Goal: Task Accomplishment & Management: Manage account settings

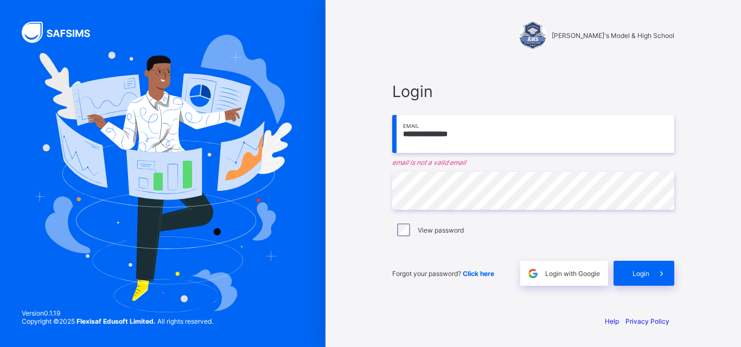
click at [460, 135] on input "**********" at bounding box center [533, 134] width 282 height 38
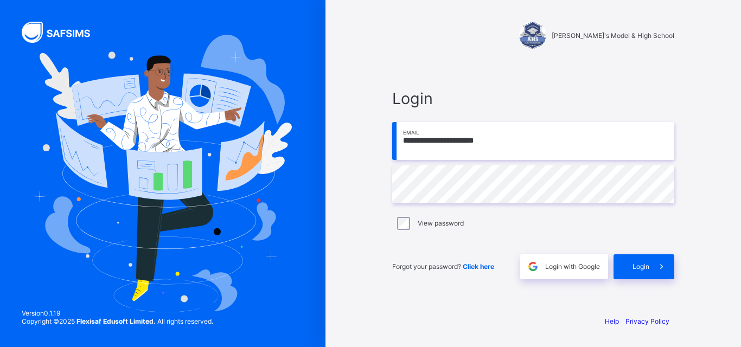
type input "**********"
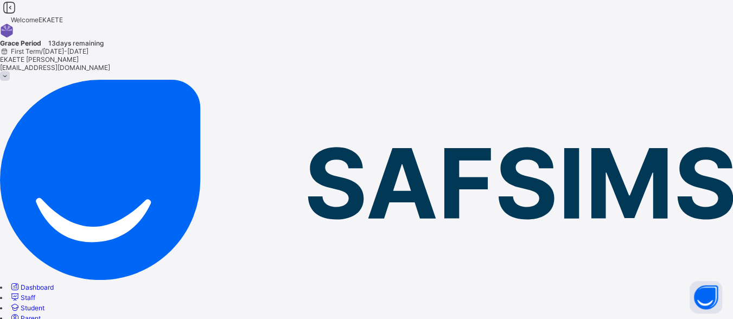
click at [44, 304] on span "Student" at bounding box center [33, 308] width 24 height 8
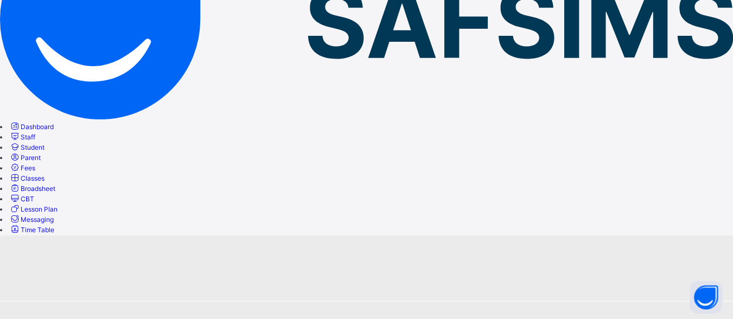
click at [35, 164] on span "Fees" at bounding box center [28, 168] width 15 height 8
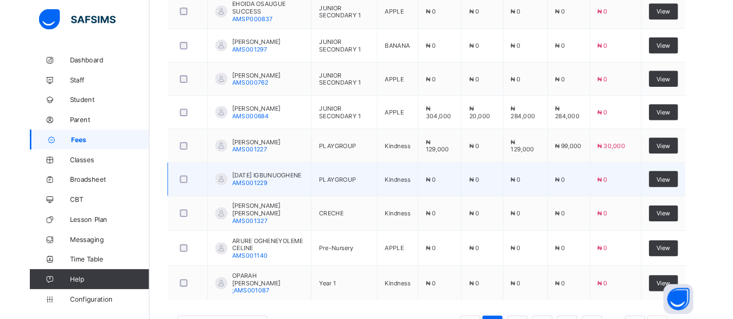
scroll to position [326, 0]
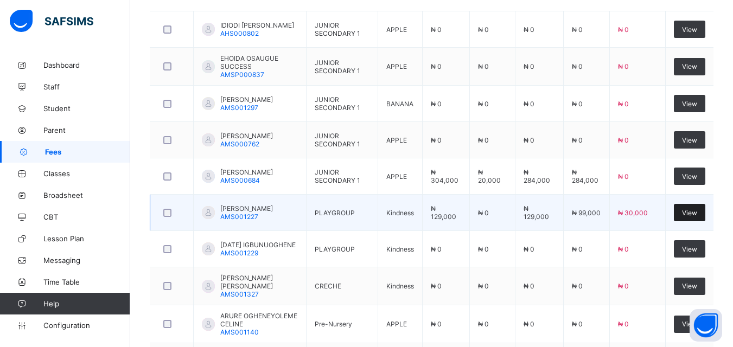
drag, startPoint x: 478, startPoint y: 6, endPoint x: 703, endPoint y: 212, distance: 305.8
click at [733, 329] on html "Fees Grace Period 13 days remaining First Term / [DATE]-[DATE] [PERSON_NAME] [E…" at bounding box center [366, 60] width 733 height 772
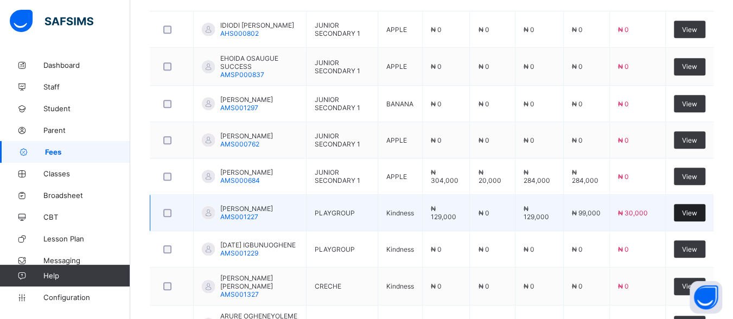
click at [697, 212] on span "View" at bounding box center [689, 213] width 15 height 8
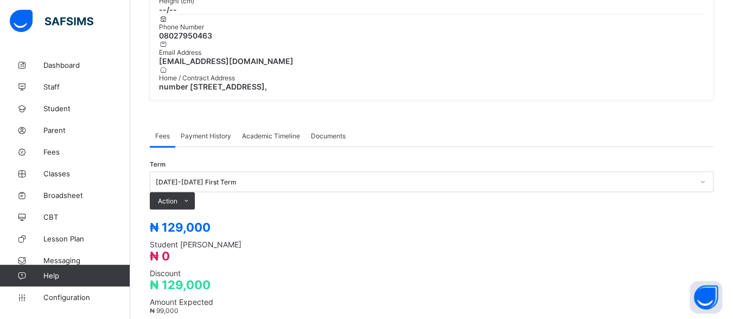
scroll to position [217, 0]
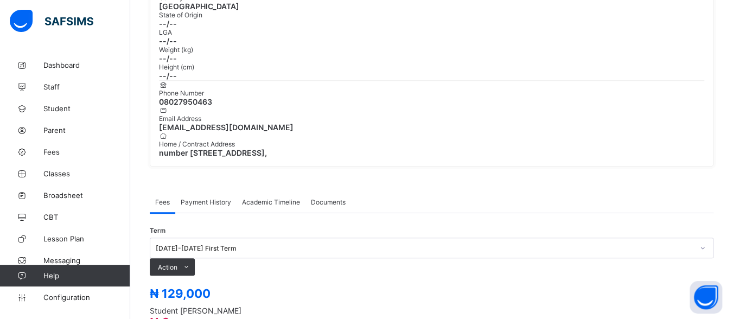
click at [198, 198] on span "Payment History" at bounding box center [206, 202] width 50 height 8
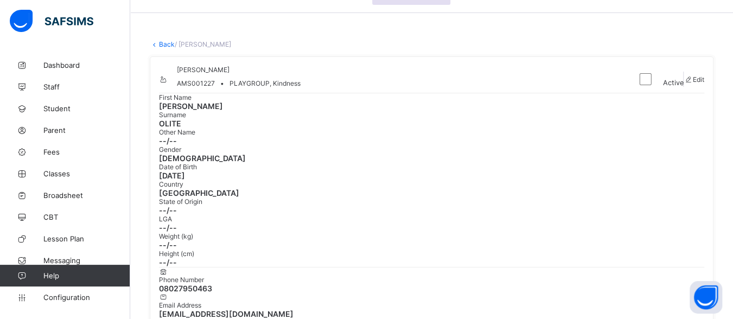
scroll to position [0, 0]
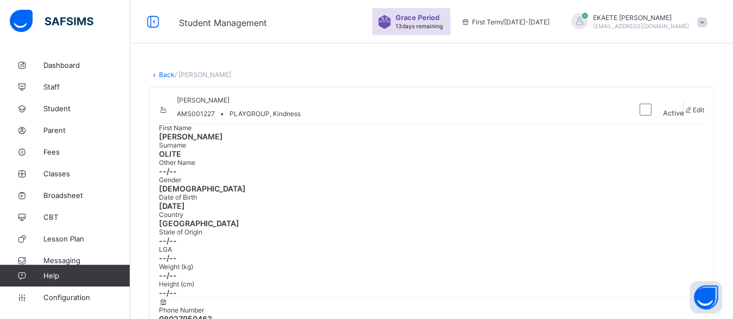
click at [166, 75] on link "Back" at bounding box center [167, 75] width 16 height 8
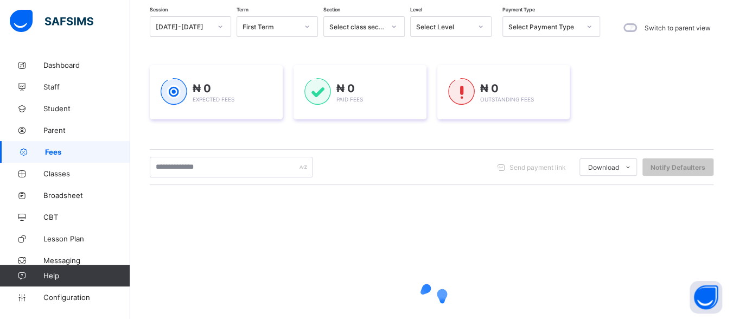
scroll to position [109, 0]
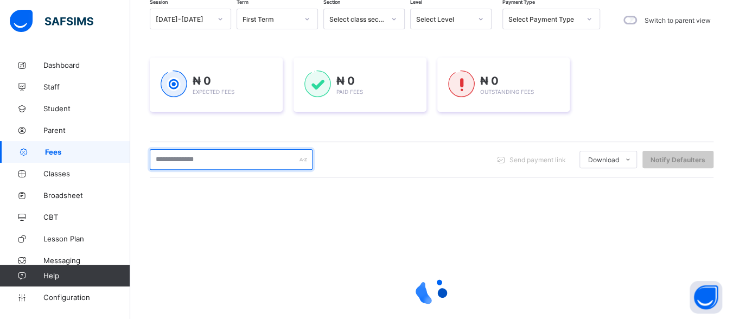
click at [238, 161] on input "text" at bounding box center [231, 159] width 163 height 21
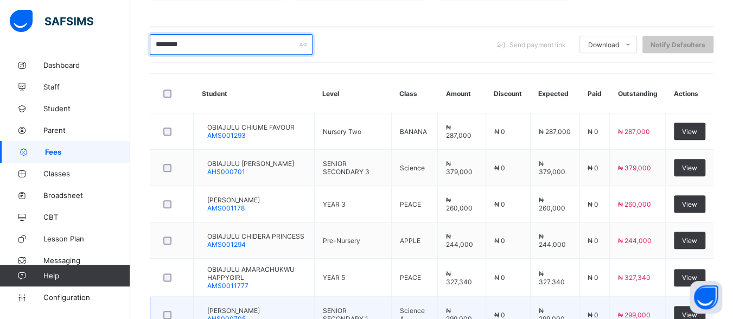
scroll to position [299, 0]
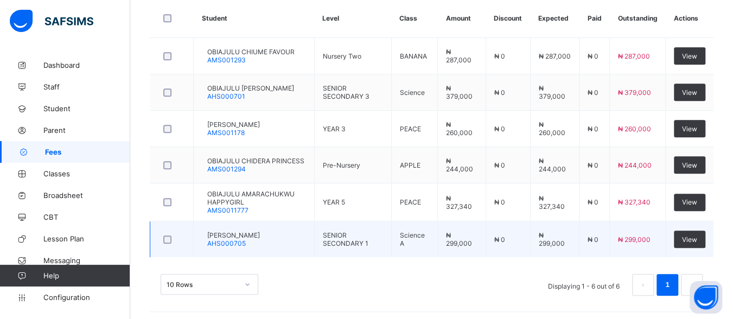
type input "********"
click at [276, 227] on td "[PERSON_NAME] AHS000705" at bounding box center [254, 239] width 121 height 36
click at [690, 236] on span "View" at bounding box center [689, 240] width 15 height 8
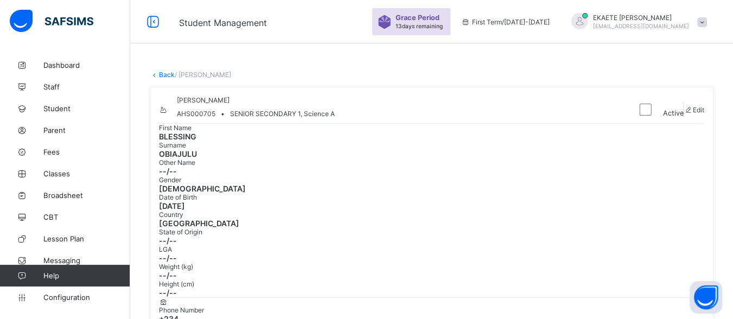
click at [165, 75] on link "Back" at bounding box center [167, 75] width 16 height 8
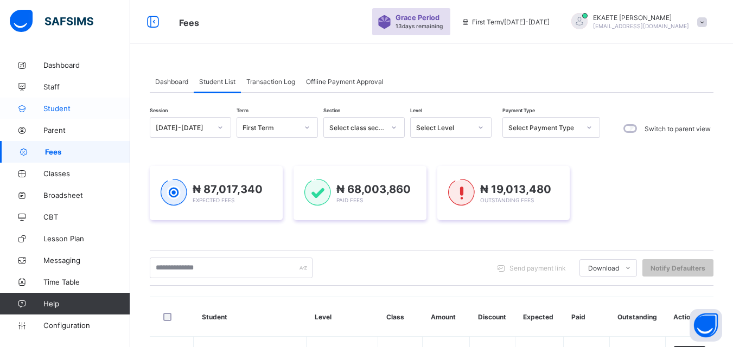
click at [49, 109] on span "Student" at bounding box center [86, 108] width 87 height 9
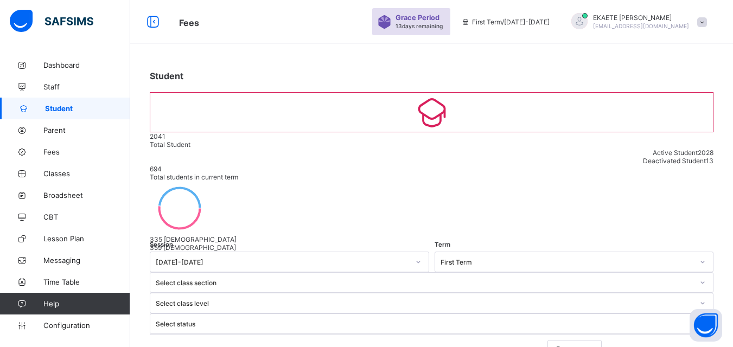
scroll to position [109, 0]
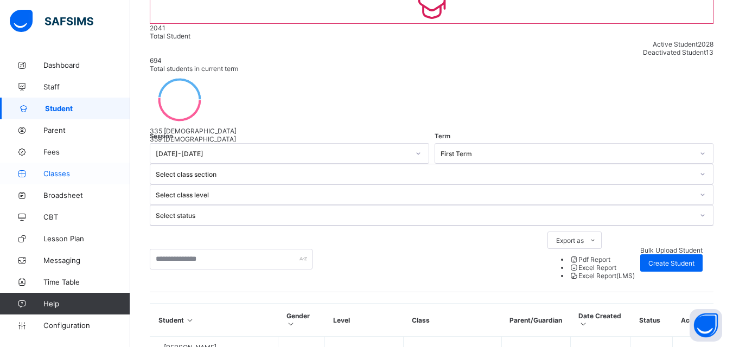
click at [69, 177] on span "Classes" at bounding box center [86, 173] width 87 height 9
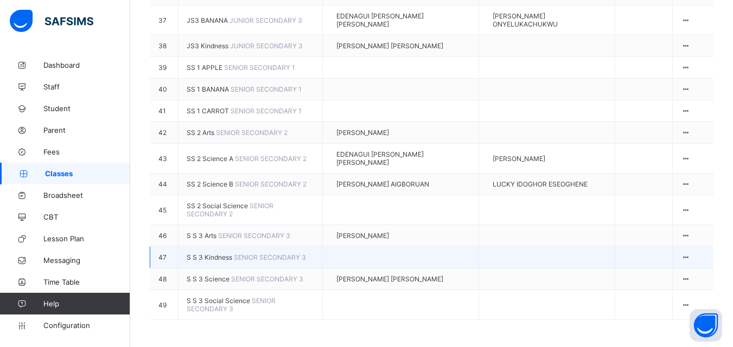
scroll to position [1248, 0]
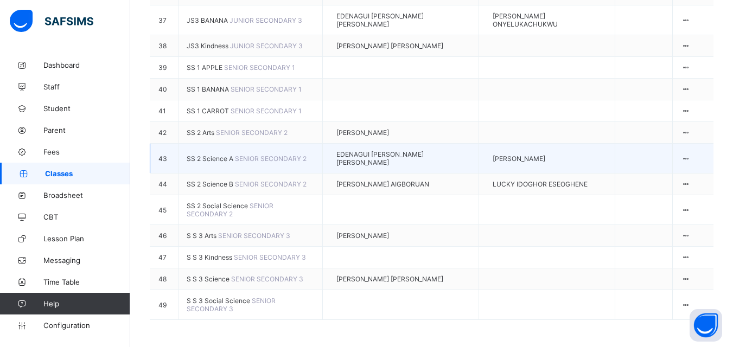
click at [243, 155] on span "SENIOR SECONDARY 2" at bounding box center [271, 159] width 72 height 8
click at [690, 168] on ul "View Class Assign form Teacher" at bounding box center [655, 194] width 72 height 53
click at [663, 176] on li "View Class" at bounding box center [654, 182] width 71 height 26
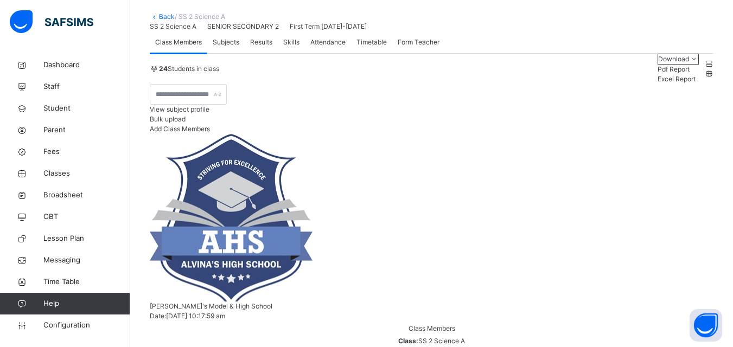
scroll to position [163, 0]
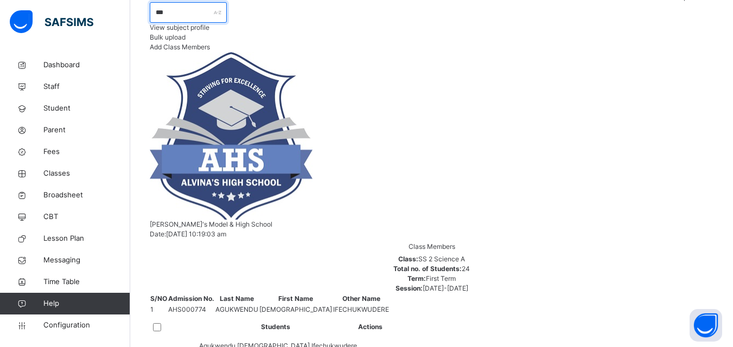
scroll to position [104, 0]
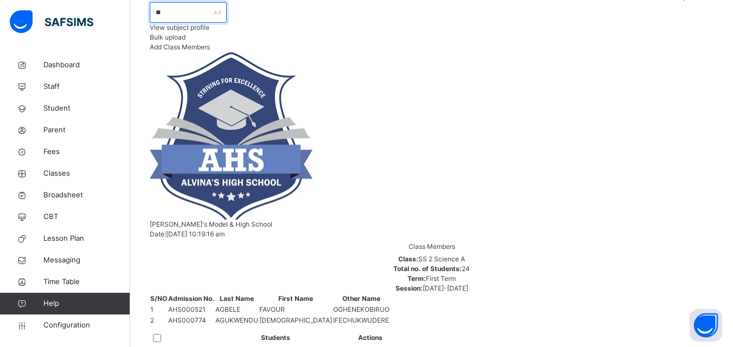
type input "*"
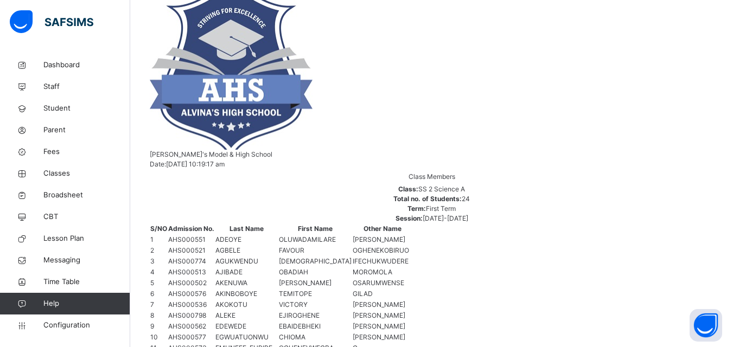
scroll to position [235, 0]
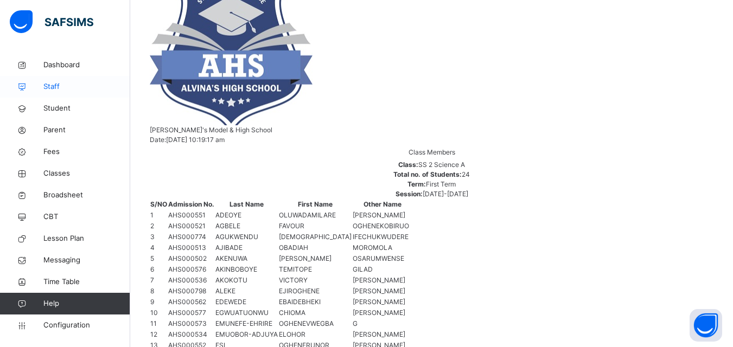
click at [50, 84] on span "Staff" at bounding box center [86, 86] width 87 height 11
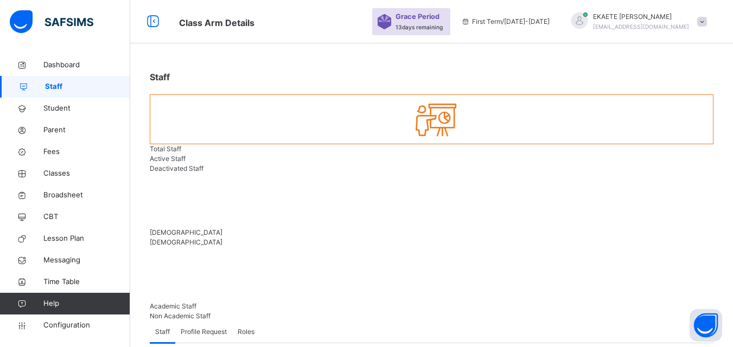
click at [221, 327] on span "Profile Request" at bounding box center [204, 332] width 46 height 10
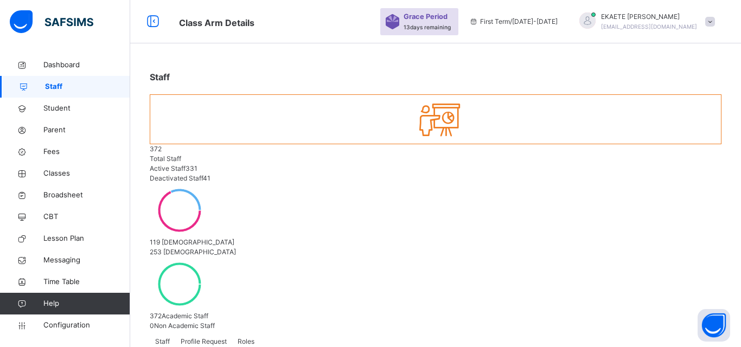
click at [243, 337] on span "Roles" at bounding box center [246, 342] width 17 height 10
click at [196, 331] on div "Profile Request" at bounding box center [203, 342] width 57 height 22
click at [166, 337] on span "Staff" at bounding box center [162, 342] width 15 height 10
click at [191, 337] on span "Profile Request" at bounding box center [204, 342] width 46 height 10
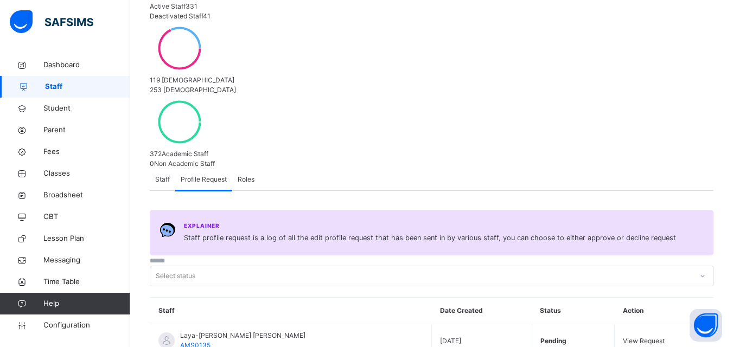
scroll to position [163, 0]
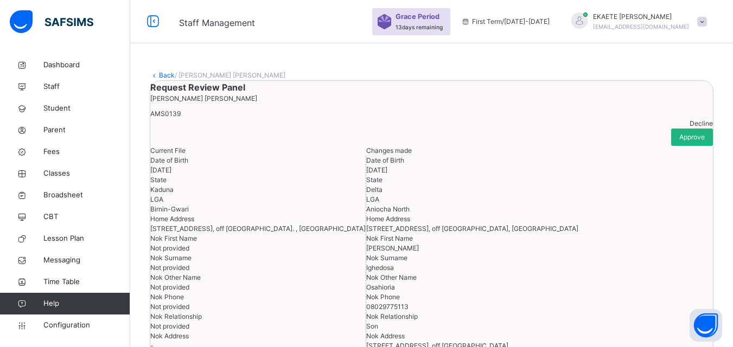
click at [688, 146] on div "Approve" at bounding box center [692, 137] width 42 height 17
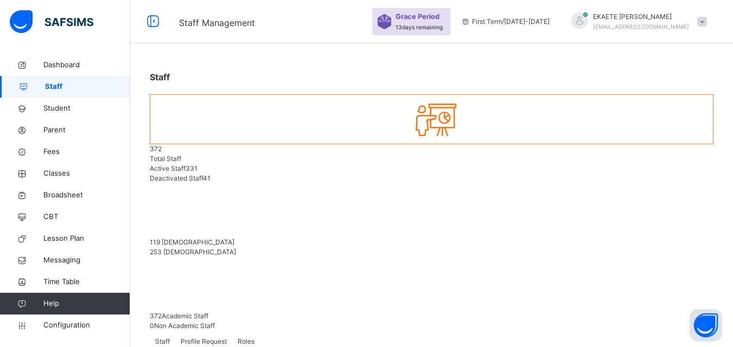
scroll to position [151, 0]
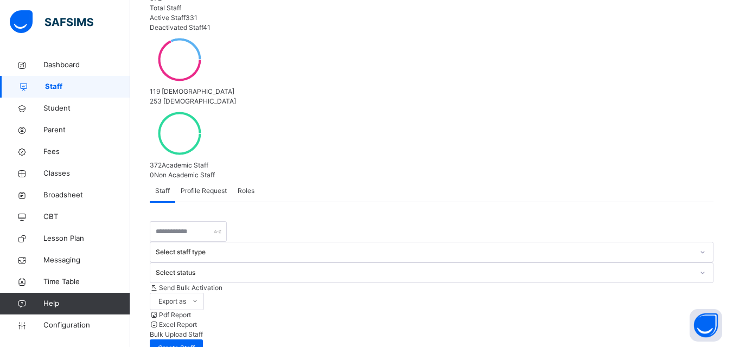
click at [197, 180] on div "Profile Request" at bounding box center [203, 191] width 57 height 22
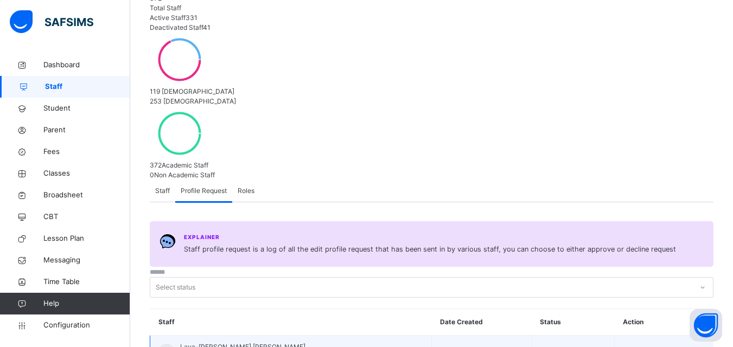
click at [637, 347] on span "View Request" at bounding box center [644, 352] width 42 height 8
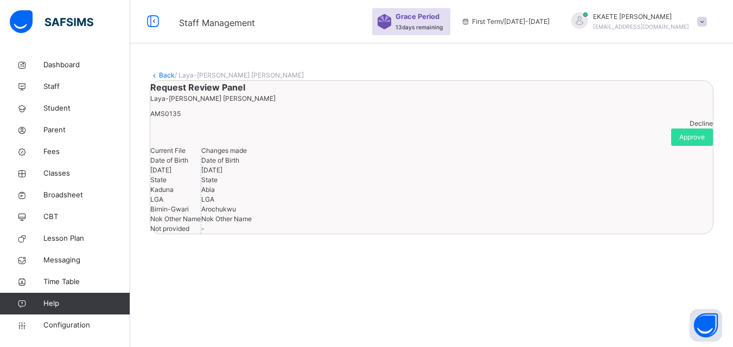
scroll to position [46, 0]
click at [683, 132] on span "Approve" at bounding box center [692, 137] width 26 height 10
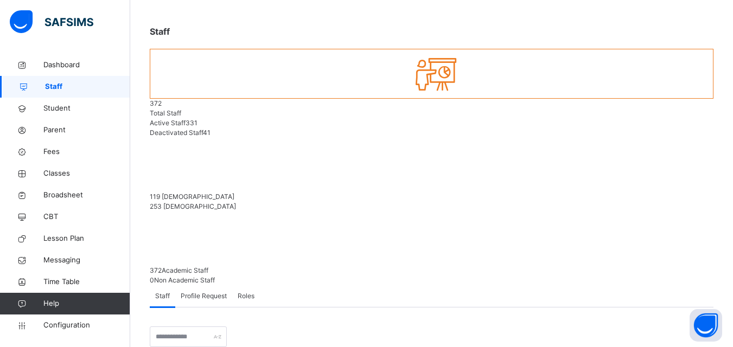
scroll to position [151, 0]
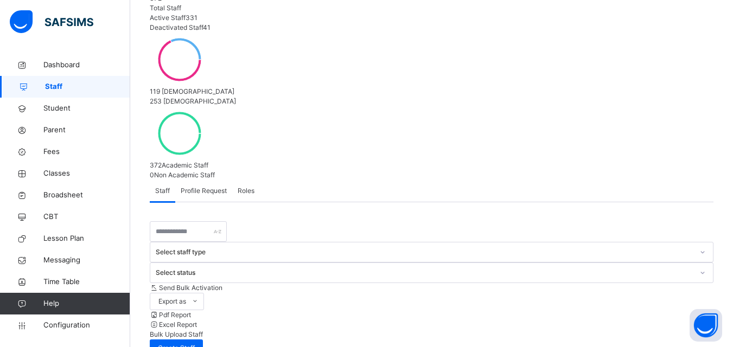
click at [195, 186] on span "Profile Request" at bounding box center [204, 191] width 46 height 10
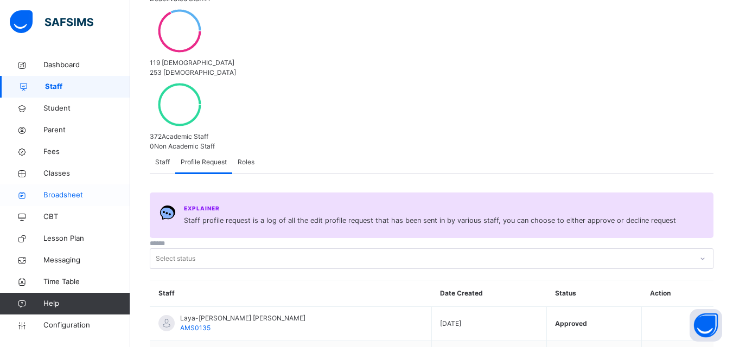
scroll to position [154, 0]
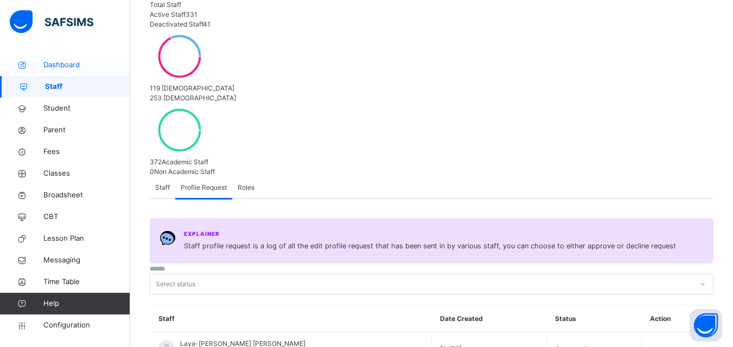
click at [74, 67] on span "Dashboard" at bounding box center [86, 65] width 87 height 11
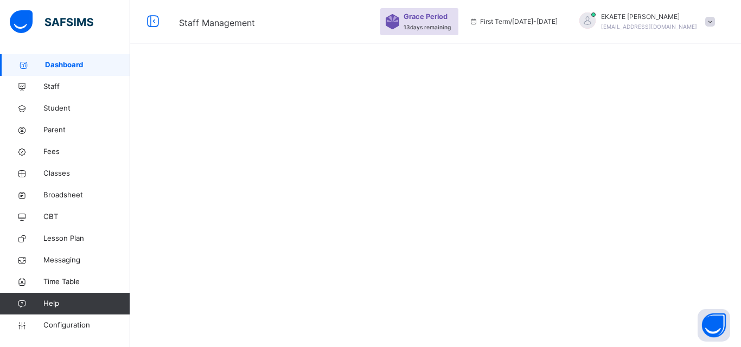
click at [644, 16] on span "[PERSON_NAME]" at bounding box center [649, 17] width 96 height 10
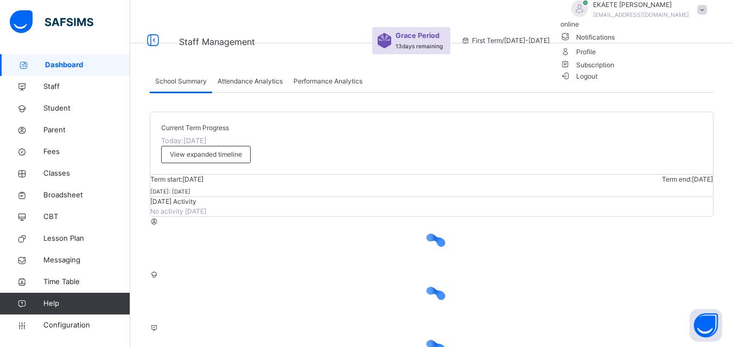
click at [673, 59] on span "Profile" at bounding box center [637, 51] width 152 height 15
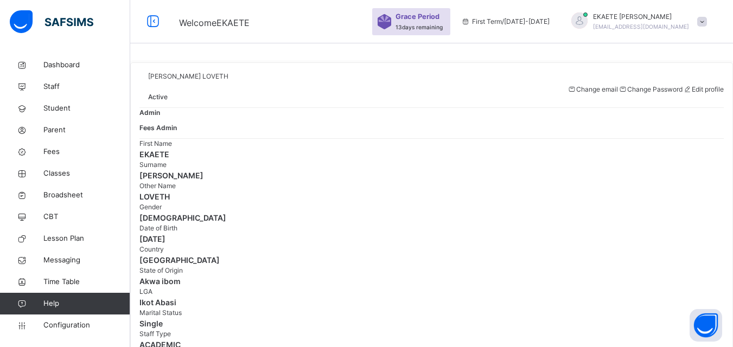
click at [707, 20] on span at bounding box center [702, 22] width 10 height 10
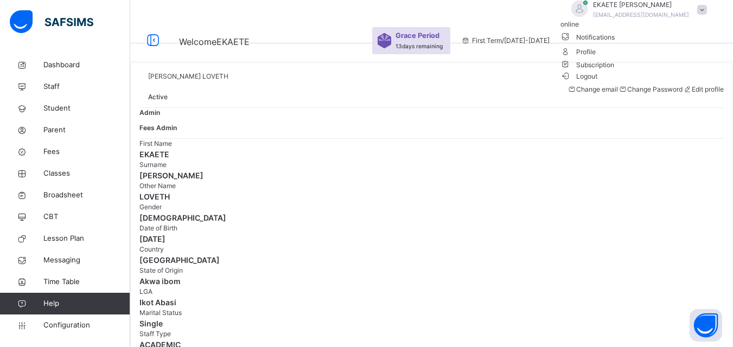
click at [598, 82] on span "Logout" at bounding box center [579, 76] width 37 height 11
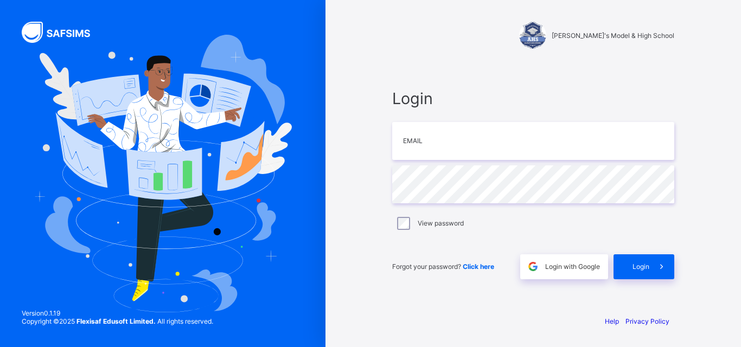
click at [371, 90] on div "[PERSON_NAME]'s Model & High School Login Email Password View password Forgot y…" at bounding box center [534, 173] width 326 height 347
